Goal: Task Accomplishment & Management: Use online tool/utility

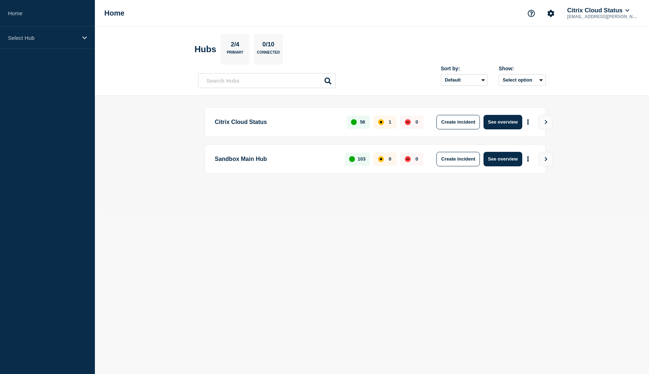
click at [604, 206] on main "Citrix Cloud Status 56 1 0 Create incident See overview Sandbox Main Hub 103 0 …" at bounding box center [372, 153] width 554 height 114
click at [547, 124] on icon "View" at bounding box center [545, 122] width 5 height 4
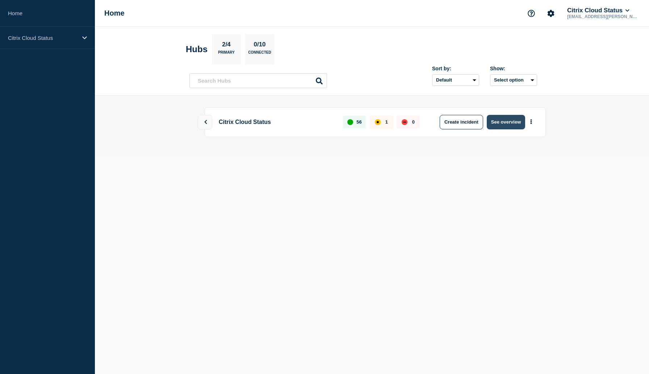
click at [517, 123] on button "See overview" at bounding box center [506, 122] width 38 height 14
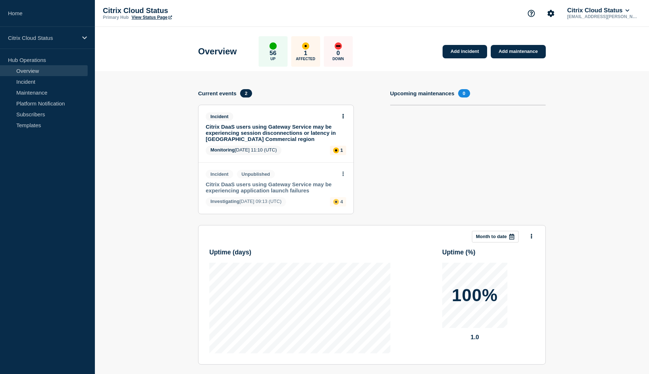
click at [582, 171] on section "Add incident Add maintenance Current events 2 Incident Citrix DaaS users using …" at bounding box center [372, 262] width 554 height 383
click at [241, 130] on link "Citrix DaaS users using Gateway Service may be experiencing session disconnecti…" at bounding box center [271, 132] width 131 height 18
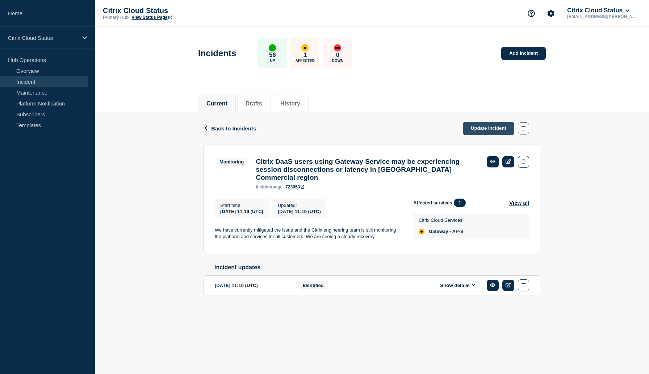
click at [478, 127] on link "Update incident" at bounding box center [488, 128] width 51 height 13
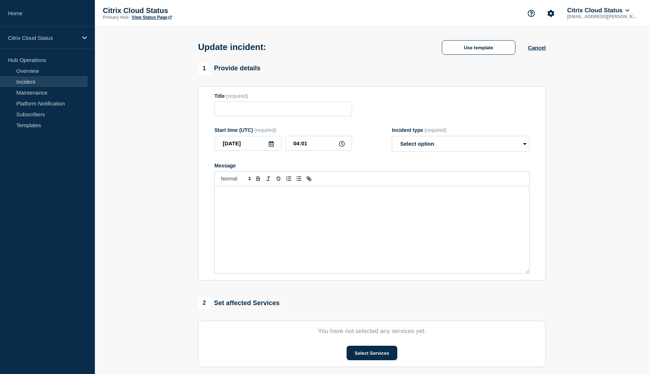
type input "Citrix DaaS users using Gateway Service may be experiencing session disconnecti…"
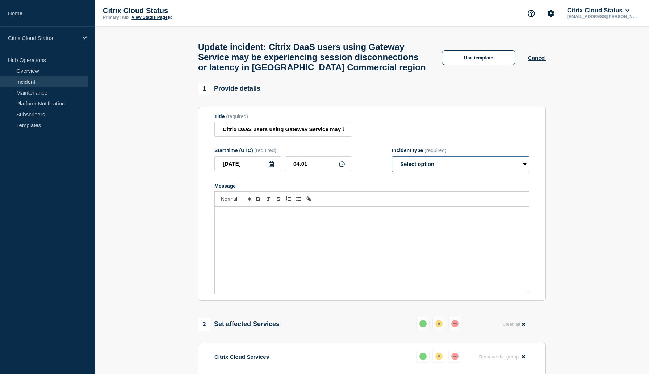
click at [457, 172] on select "Select option Investigating Identified Monitoring Resolved" at bounding box center [461, 164] width 138 height 16
click at [513, 172] on select "Select option Investigating Identified Monitoring Resolved" at bounding box center [461, 164] width 138 height 16
click at [524, 169] on select "Select option Investigating Identified Monitoring Resolved" at bounding box center [461, 164] width 138 height 16
